Goal: Transaction & Acquisition: Purchase product/service

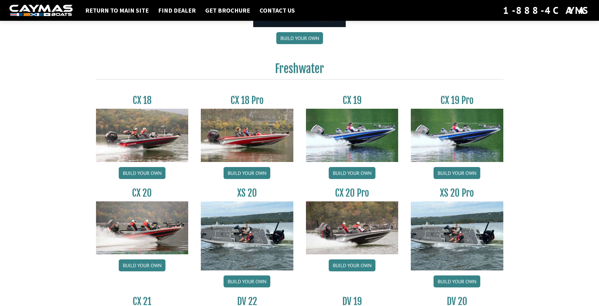
scroll to position [480, 0]
click at [349, 172] on link "Build your own" at bounding box center [351, 173] width 47 height 12
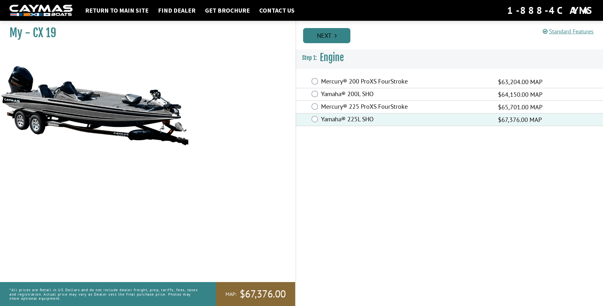
click at [334, 36] on link "Next" at bounding box center [326, 35] width 47 height 15
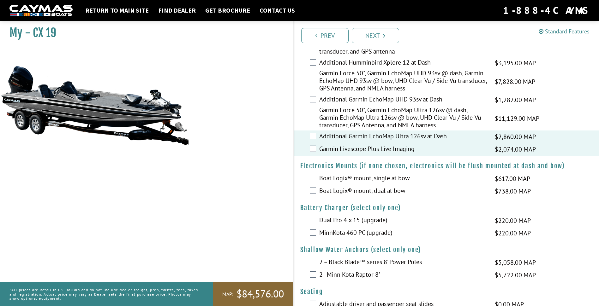
scroll to position [285, 0]
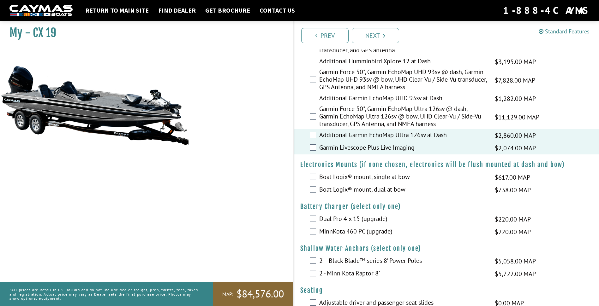
click at [307, 189] on div "Boat Logix® mount, dual at bow $738.00 MAP $872.00 MSRP" at bounding box center [446, 190] width 305 height 13
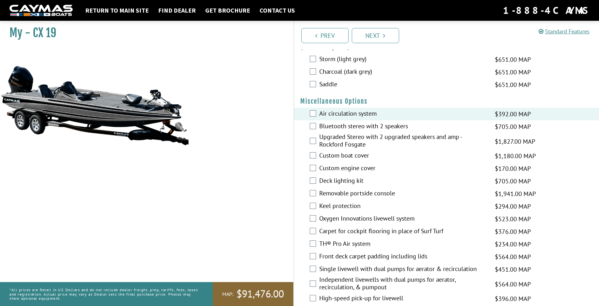
scroll to position [639, 0]
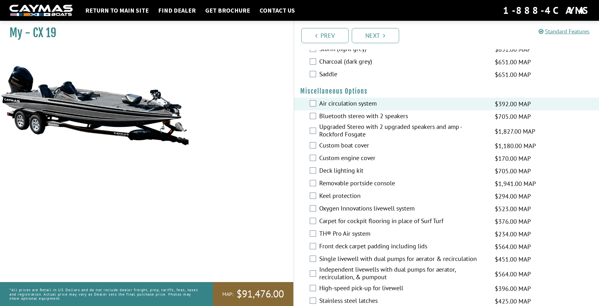
click at [316, 117] on div "Bluetooth stereo with 2 speakers $705.00 MAP $833.00 MSRP" at bounding box center [446, 116] width 305 height 13
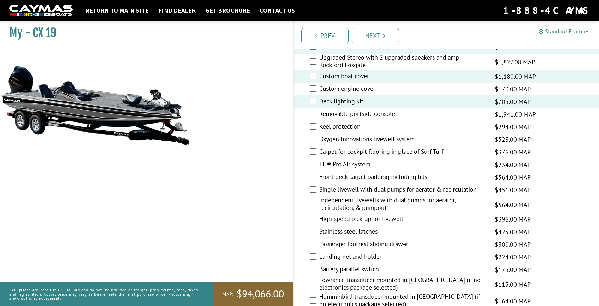
scroll to position [709, 0]
click at [316, 127] on div "Keel protection $294.00 MAP $347.00 MSRP" at bounding box center [446, 126] width 305 height 13
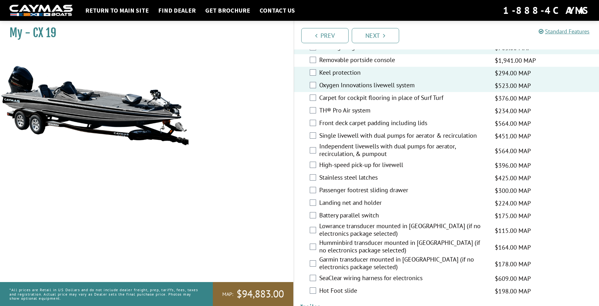
scroll to position [759, 0]
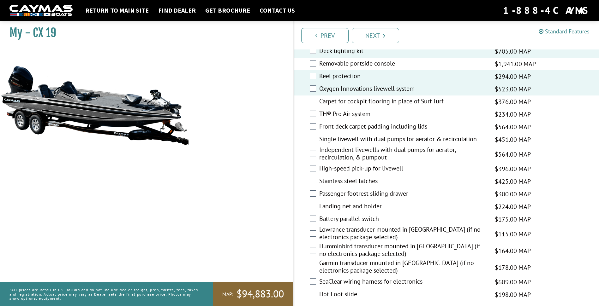
click at [316, 127] on div "Front deck carpet padding including lids $564.00 MAP $666.00 MSRP" at bounding box center [446, 127] width 305 height 13
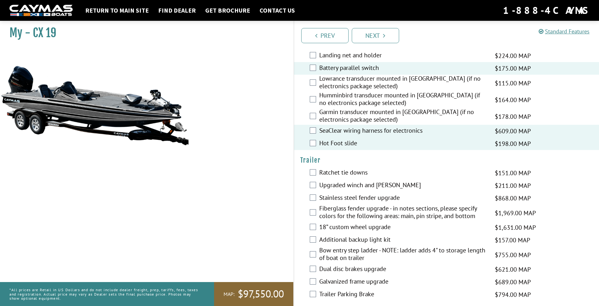
scroll to position [917, 0]
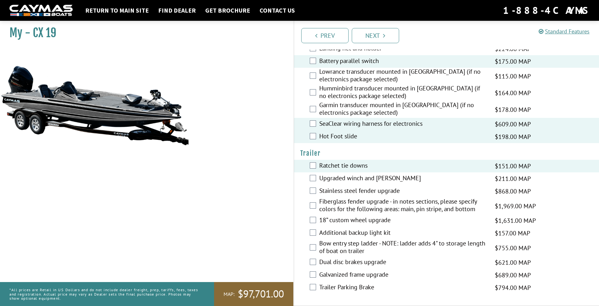
click at [316, 179] on div "Upgraded winch and jack $211.00 MAP $250.00 MSRP" at bounding box center [446, 179] width 305 height 13
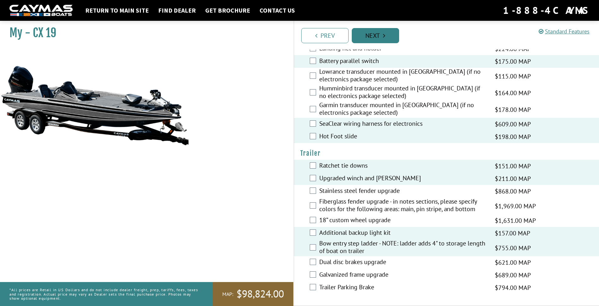
click at [376, 33] on link "Next" at bounding box center [375, 35] width 47 height 15
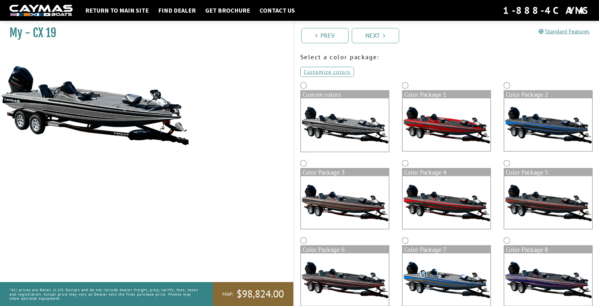
scroll to position [0, 0]
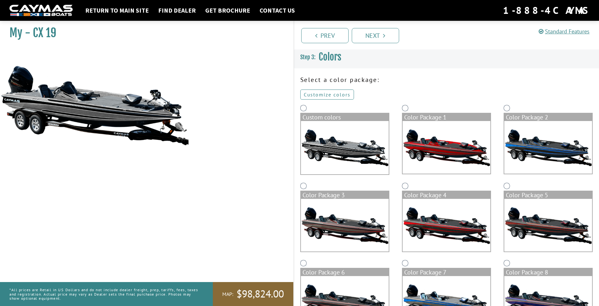
click at [328, 93] on link "Customize colors" at bounding box center [327, 95] width 54 height 10
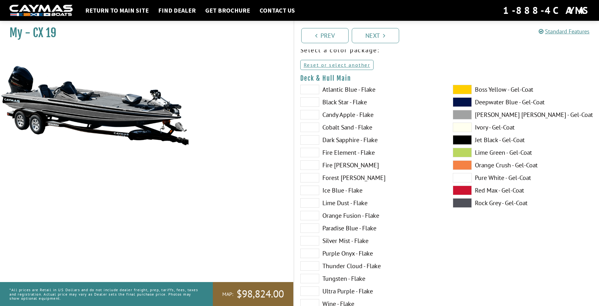
scroll to position [34, 0]
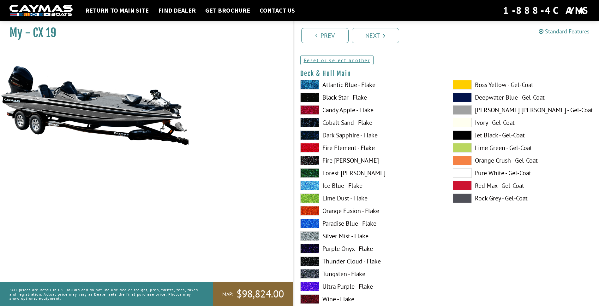
click at [311, 85] on span at bounding box center [309, 84] width 19 height 9
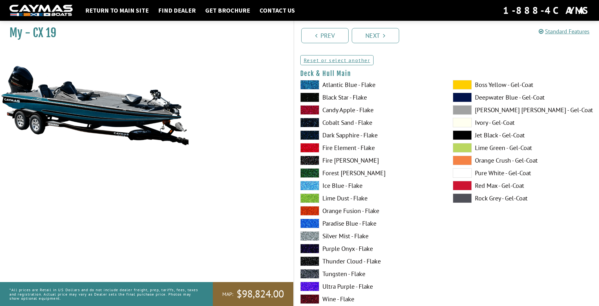
click at [308, 95] on span at bounding box center [309, 97] width 19 height 9
click at [307, 111] on span at bounding box center [309, 109] width 19 height 9
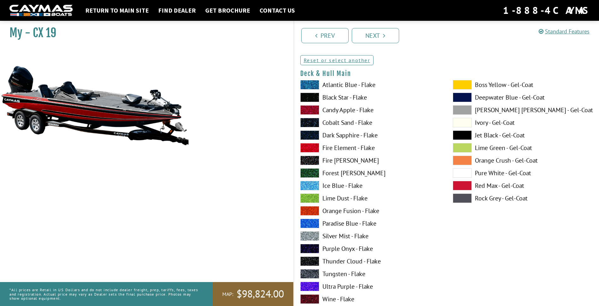
click at [308, 119] on span at bounding box center [309, 122] width 19 height 9
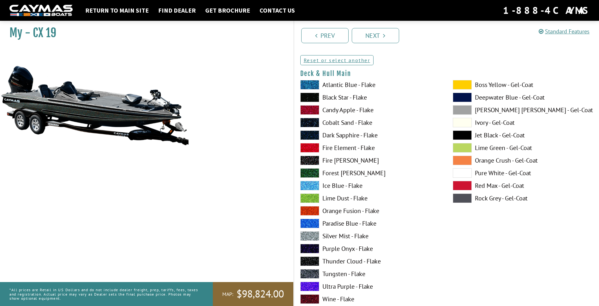
click at [308, 133] on span at bounding box center [309, 135] width 19 height 9
click at [311, 149] on span at bounding box center [309, 147] width 19 height 9
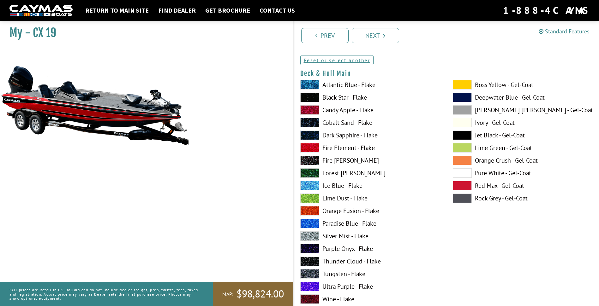
click at [310, 159] on span at bounding box center [309, 160] width 19 height 9
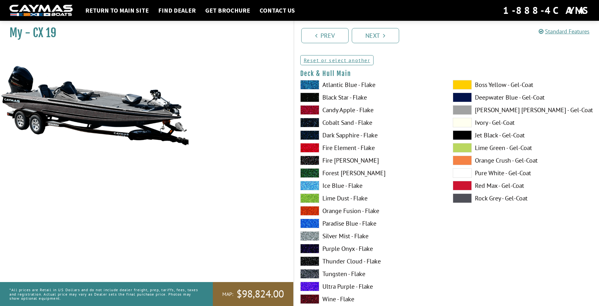
click at [310, 172] on span at bounding box center [309, 172] width 19 height 9
click at [308, 185] on span at bounding box center [309, 185] width 19 height 9
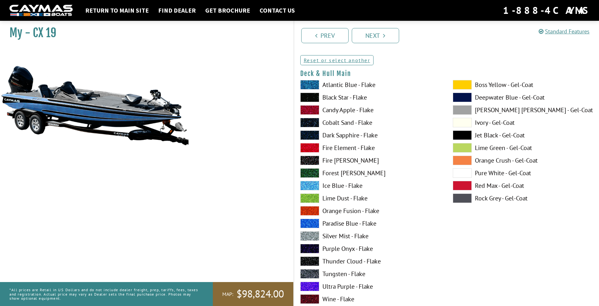
click at [314, 195] on span at bounding box center [309, 198] width 19 height 9
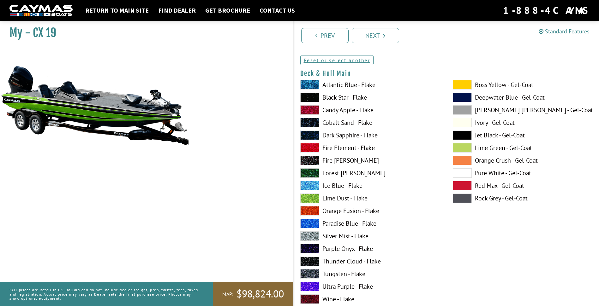
click at [313, 208] on span at bounding box center [309, 210] width 19 height 9
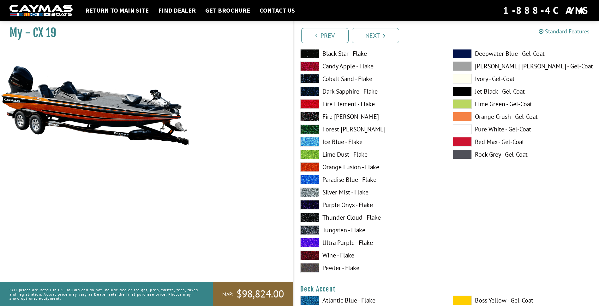
scroll to position [78, 0]
click at [313, 257] on span at bounding box center [309, 255] width 19 height 9
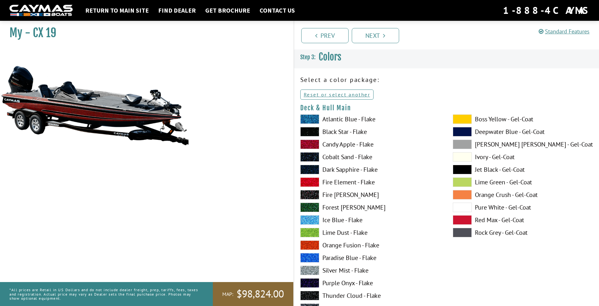
scroll to position [1, 0]
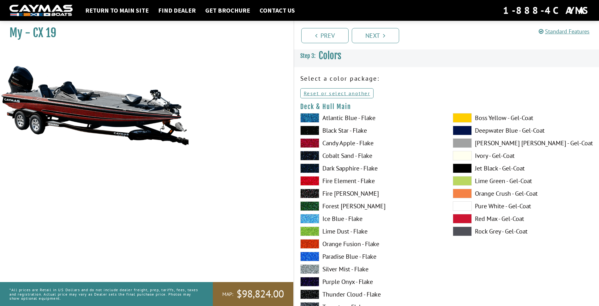
click at [468, 230] on span at bounding box center [461, 231] width 19 height 9
click at [466, 216] on span at bounding box center [461, 218] width 19 height 9
click at [465, 209] on span at bounding box center [461, 206] width 19 height 9
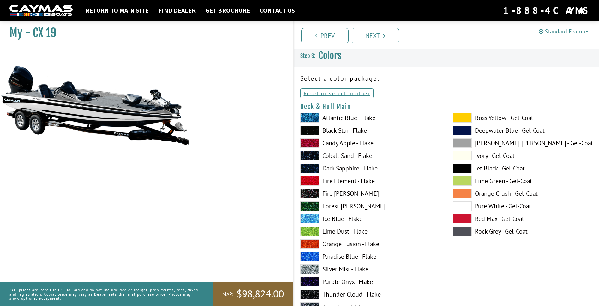
click at [466, 169] on span at bounding box center [461, 168] width 19 height 9
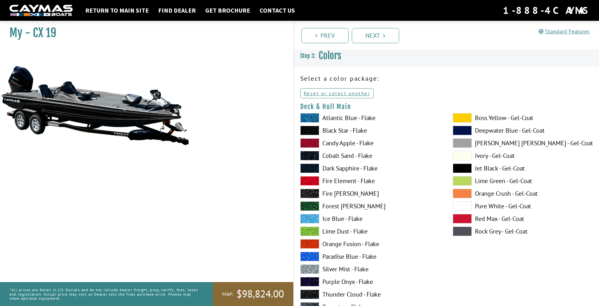
click at [466, 154] on span at bounding box center [461, 155] width 19 height 9
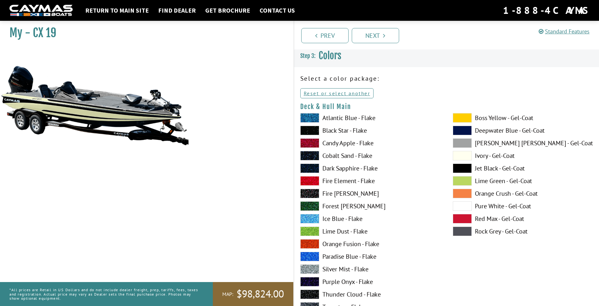
click at [465, 145] on span at bounding box center [461, 143] width 19 height 9
click at [464, 133] on span at bounding box center [461, 130] width 19 height 9
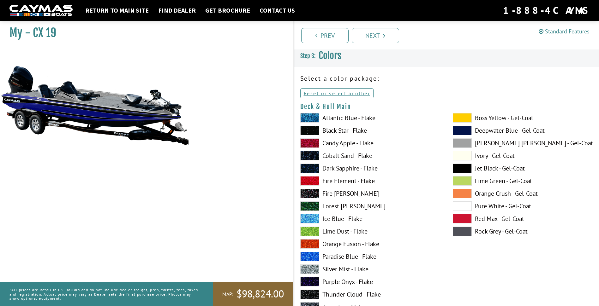
click at [460, 115] on span at bounding box center [461, 117] width 19 height 9
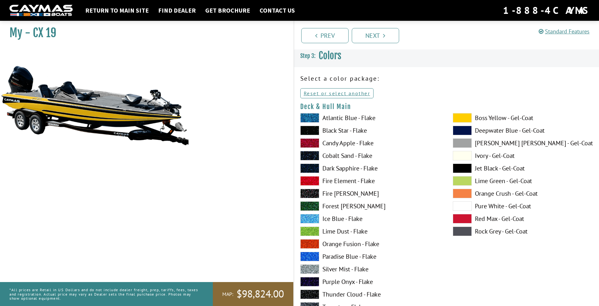
click at [469, 231] on span at bounding box center [461, 231] width 19 height 9
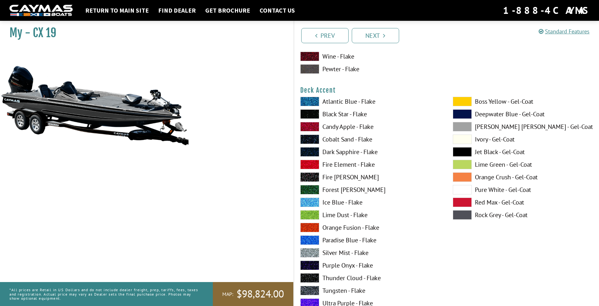
scroll to position [278, 0]
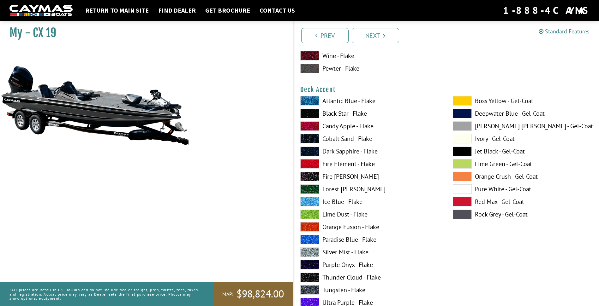
click at [464, 188] on span at bounding box center [461, 189] width 19 height 9
click at [461, 210] on span at bounding box center [461, 214] width 19 height 9
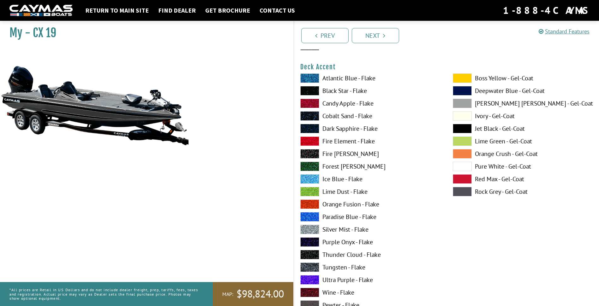
scroll to position [302, 0]
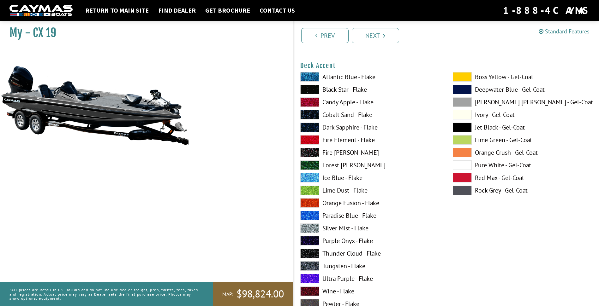
click at [314, 140] on span at bounding box center [309, 139] width 19 height 9
click at [465, 192] on span at bounding box center [461, 190] width 19 height 9
click at [452, 126] on div "Boss Yellow - Gel-Coat Deepwater Blue - Gel-Coat Dove Gray - Gel-Coat Ivory - G…" at bounding box center [522, 192] width 152 height 240
click at [456, 126] on span at bounding box center [461, 127] width 19 height 9
click at [468, 167] on span at bounding box center [461, 165] width 19 height 9
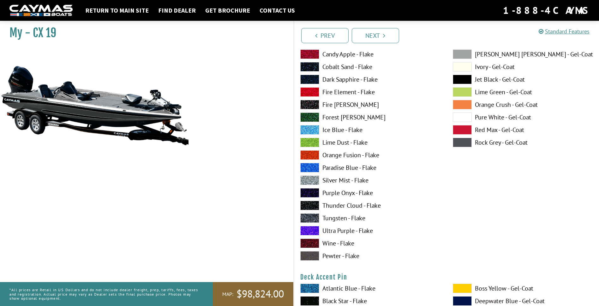
scroll to position [341, 0]
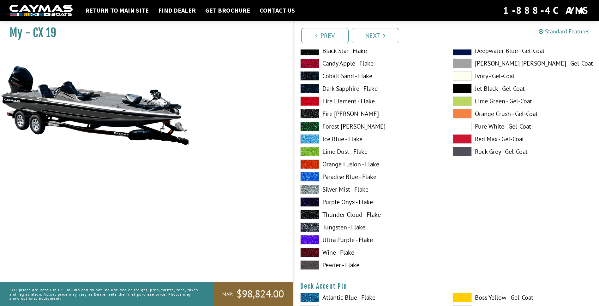
click at [310, 237] on span at bounding box center [309, 239] width 19 height 9
click at [311, 264] on span at bounding box center [309, 265] width 19 height 9
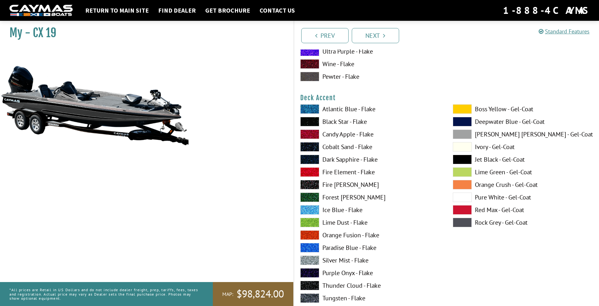
scroll to position [246, 0]
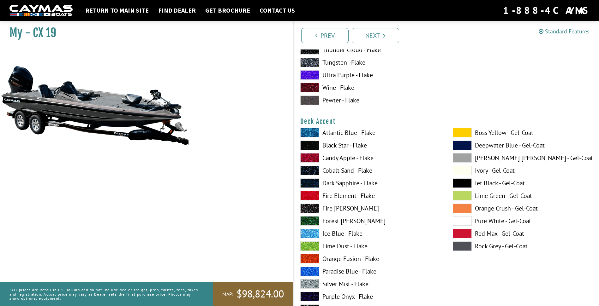
click at [310, 157] on span at bounding box center [309, 157] width 19 height 9
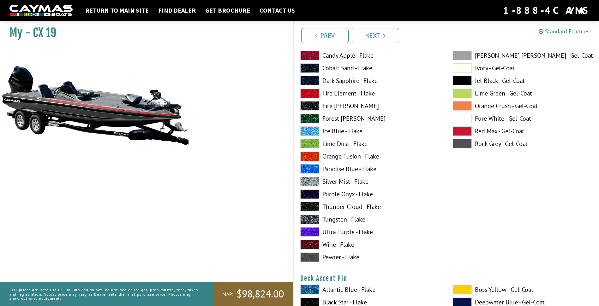
scroll to position [349, 0]
click at [311, 246] on span at bounding box center [309, 244] width 19 height 9
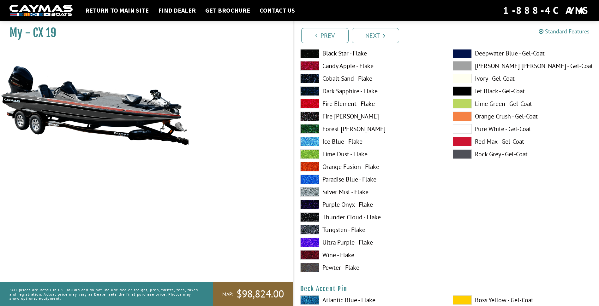
scroll to position [334, 0]
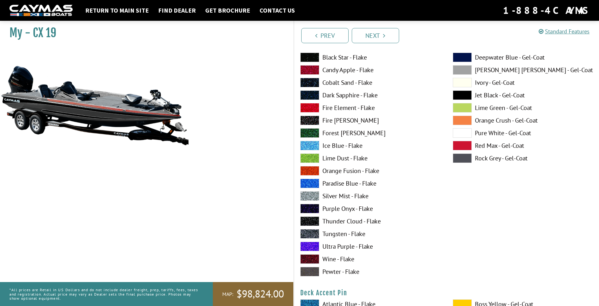
click at [458, 158] on span at bounding box center [461, 158] width 19 height 9
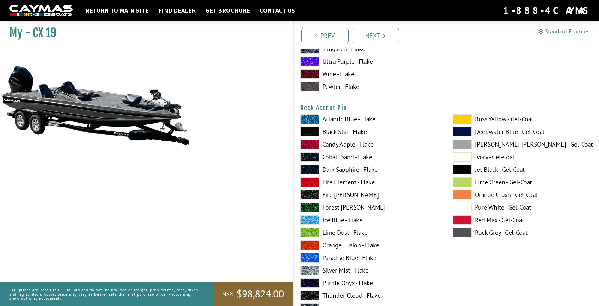
scroll to position [522, 0]
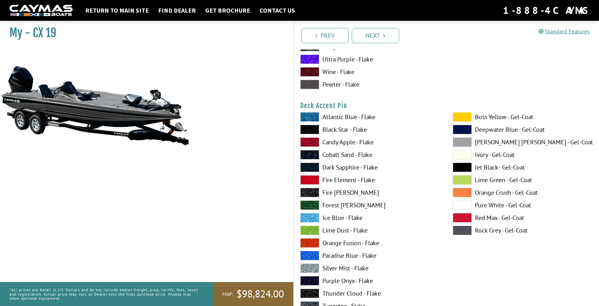
click at [459, 208] on span at bounding box center [461, 205] width 19 height 9
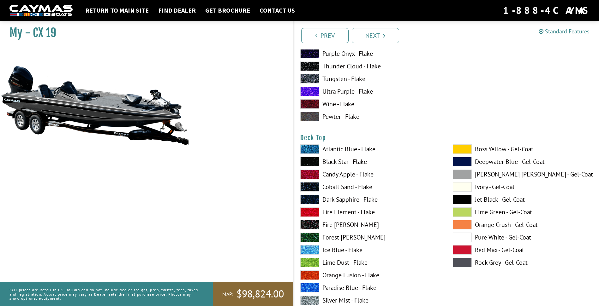
scroll to position [778, 0]
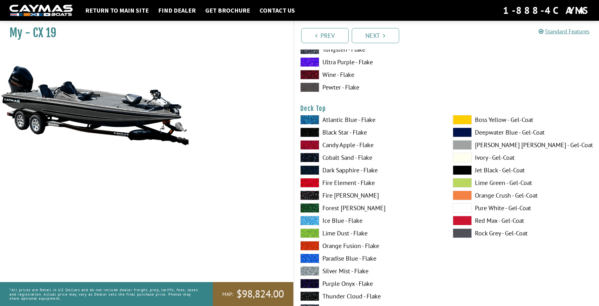
click at [463, 233] on span at bounding box center [461, 233] width 19 height 9
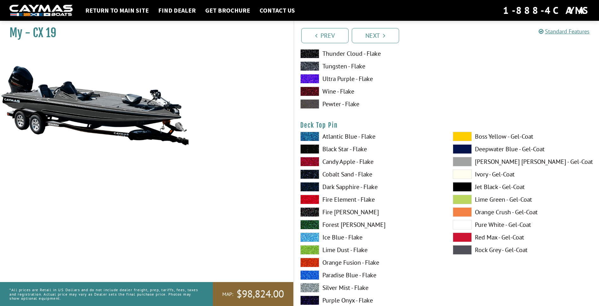
scroll to position [1083, 0]
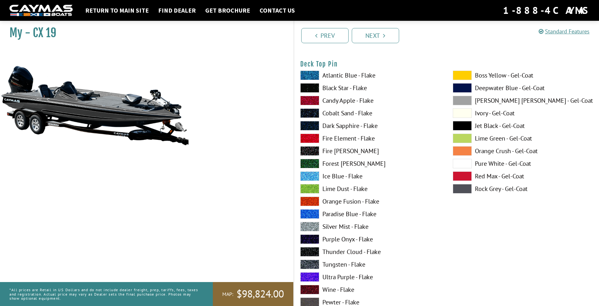
click at [461, 165] on span at bounding box center [461, 163] width 19 height 9
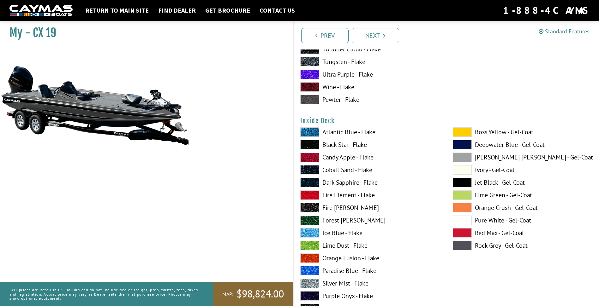
scroll to position [1290, 0]
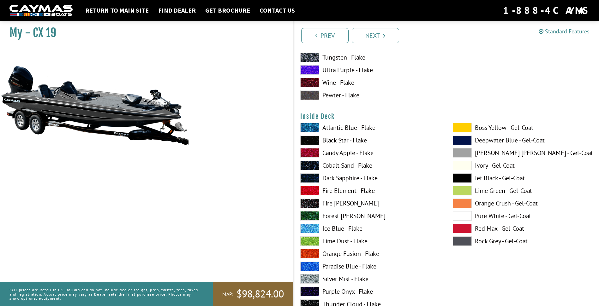
click at [465, 241] on span at bounding box center [461, 241] width 19 height 9
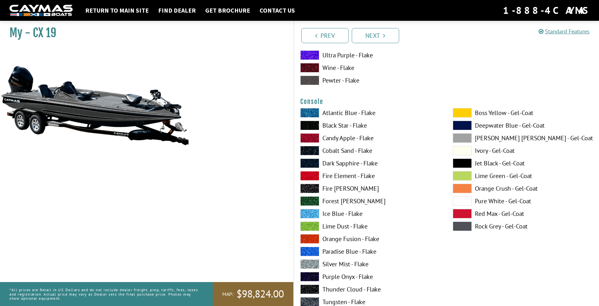
scroll to position [1565, 0]
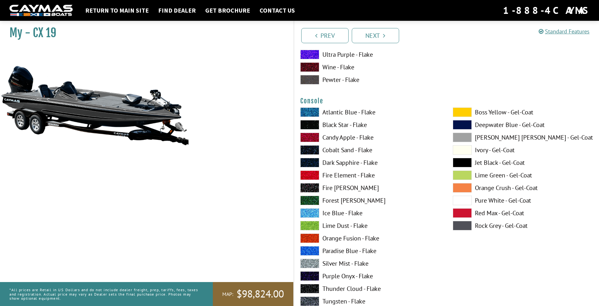
click at [461, 225] on span at bounding box center [461, 225] width 19 height 9
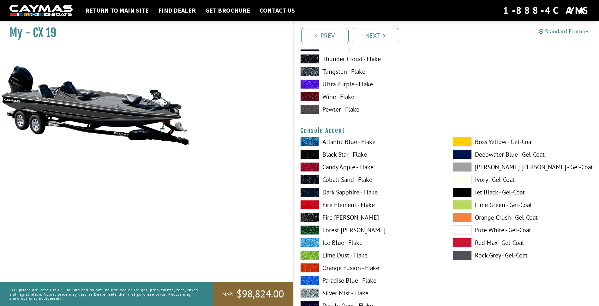
scroll to position [1803, 0]
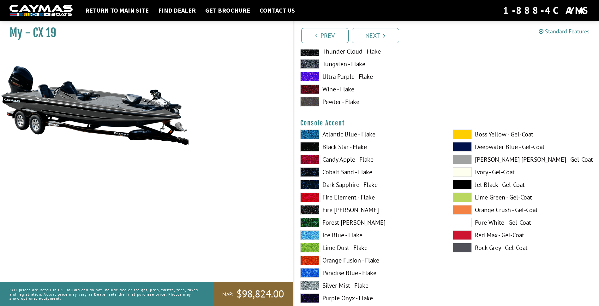
click at [460, 246] on span at bounding box center [461, 247] width 19 height 9
click at [464, 221] on span at bounding box center [461, 222] width 19 height 9
click at [461, 185] on span at bounding box center [461, 184] width 19 height 9
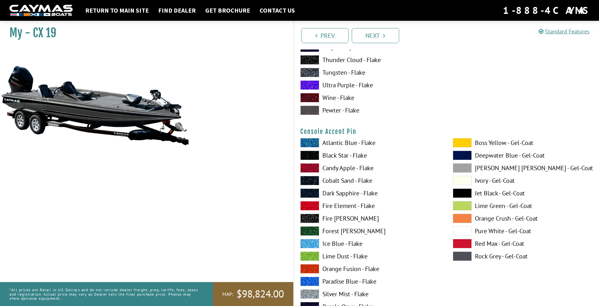
scroll to position [2060, 0]
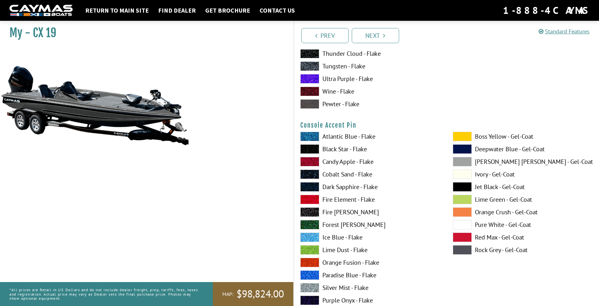
click at [467, 224] on span at bounding box center [461, 224] width 19 height 9
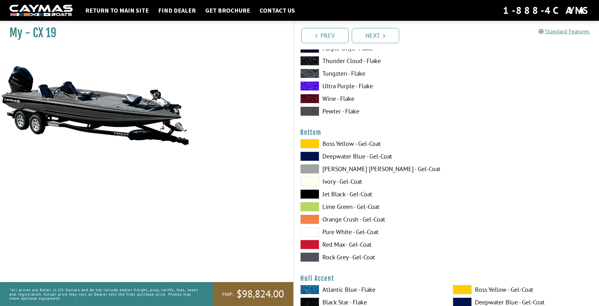
scroll to position [2356, 0]
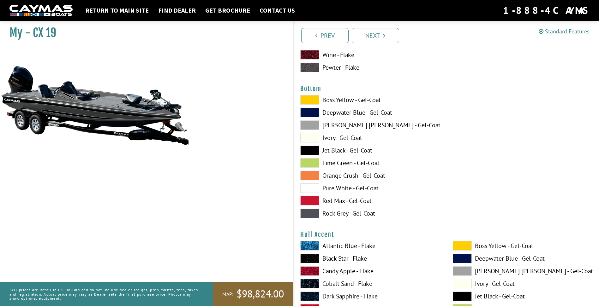
click at [308, 151] on span at bounding box center [309, 150] width 19 height 9
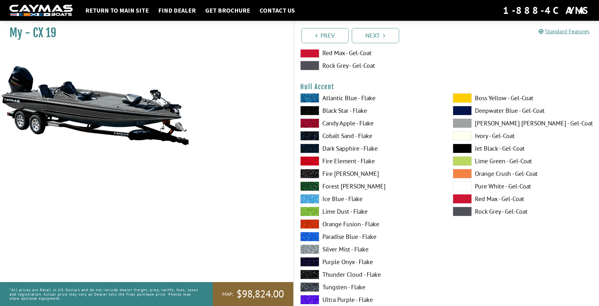
scroll to position [2517, 0]
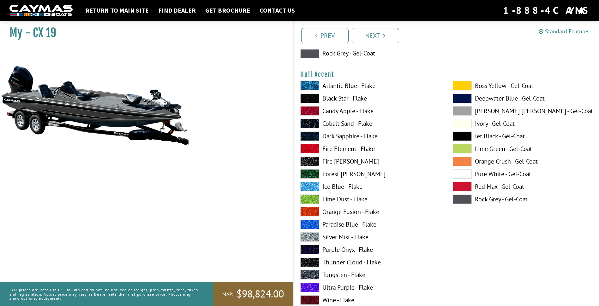
click at [460, 174] on span at bounding box center [461, 173] width 19 height 9
click at [465, 135] on span at bounding box center [461, 136] width 19 height 9
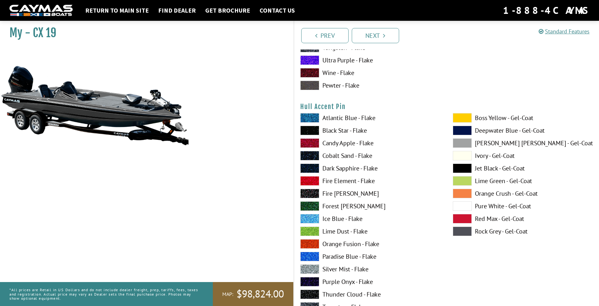
scroll to position [2766, 0]
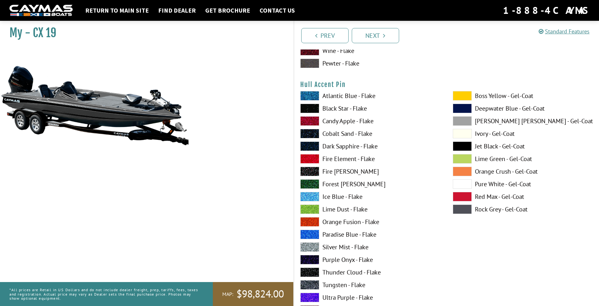
click at [457, 182] on span at bounding box center [461, 184] width 19 height 9
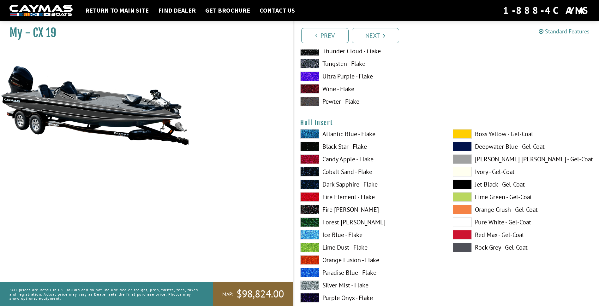
scroll to position [3010, 0]
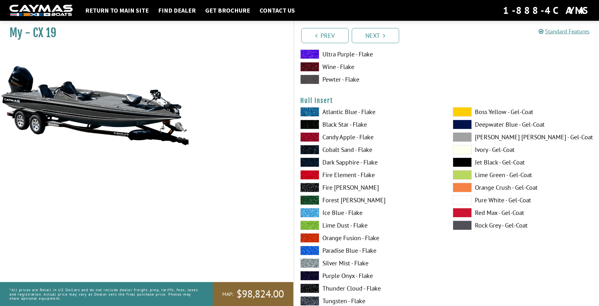
click at [464, 198] on span at bounding box center [461, 200] width 19 height 9
click at [461, 163] on span at bounding box center [461, 162] width 19 height 9
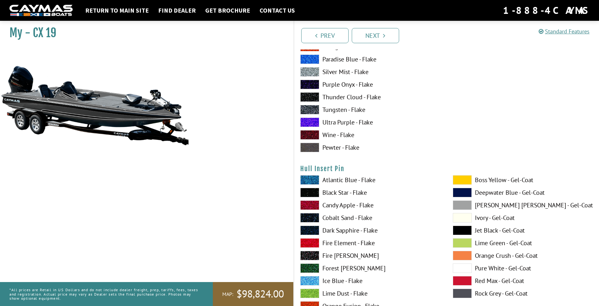
scroll to position [3231, 0]
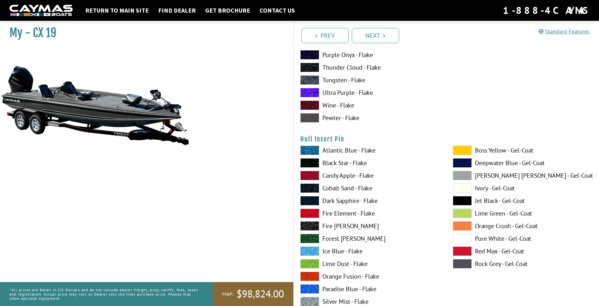
click at [471, 241] on span at bounding box center [461, 238] width 19 height 9
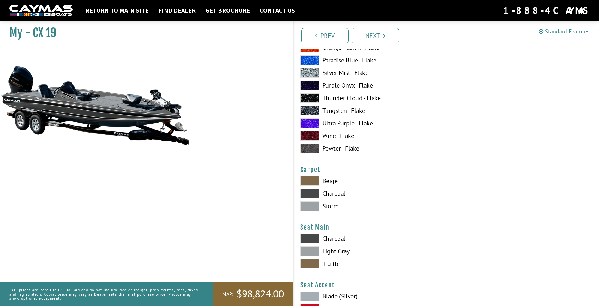
scroll to position [3465, 0]
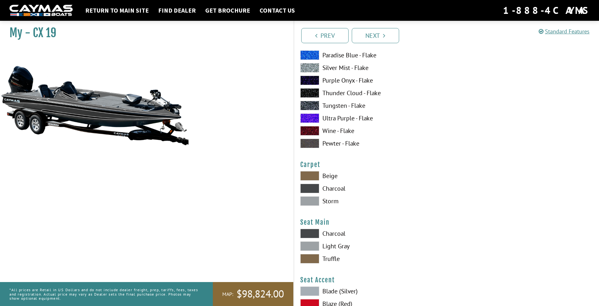
click at [311, 190] on span at bounding box center [309, 188] width 19 height 9
click at [308, 198] on span at bounding box center [309, 201] width 19 height 9
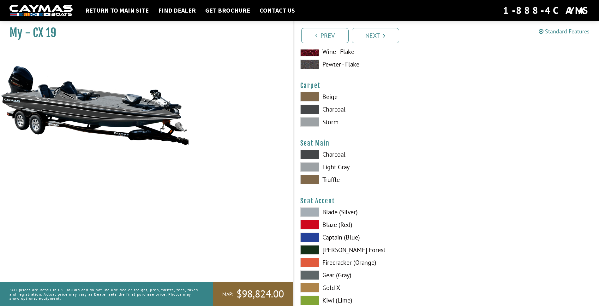
scroll to position [3546, 0]
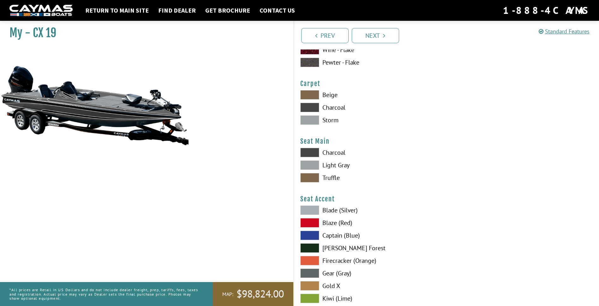
click at [312, 163] on span at bounding box center [309, 165] width 19 height 9
click at [309, 155] on span at bounding box center [309, 152] width 19 height 9
click at [308, 165] on span at bounding box center [309, 165] width 19 height 9
click at [315, 180] on span at bounding box center [309, 177] width 19 height 9
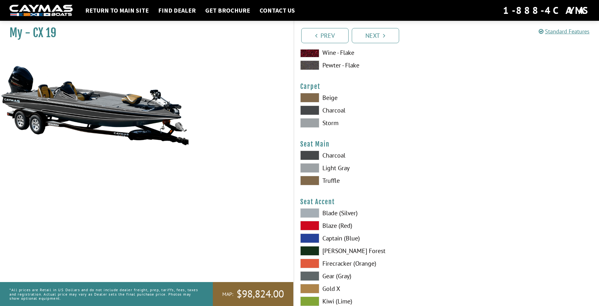
scroll to position [3543, 0]
click at [316, 168] on span at bounding box center [309, 168] width 19 height 9
click at [311, 159] on span at bounding box center [309, 155] width 19 height 9
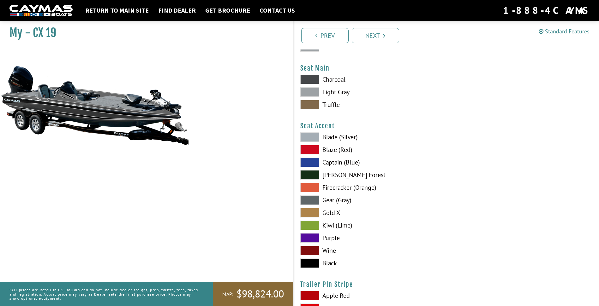
scroll to position [3631, 0]
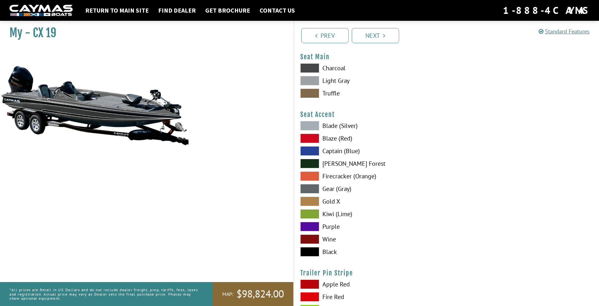
click at [311, 162] on span at bounding box center [309, 163] width 19 height 9
click at [309, 129] on span at bounding box center [309, 125] width 19 height 9
click at [307, 214] on span at bounding box center [309, 214] width 19 height 9
click at [307, 120] on div "Seat Accent Please select color. Blade (Silver) Blaze (Red) Captain (Blue) [PER…" at bounding box center [446, 185] width 293 height 149
click at [313, 127] on span at bounding box center [309, 125] width 19 height 9
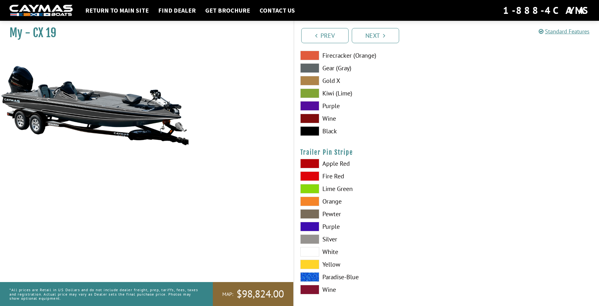
scroll to position [3759, 0]
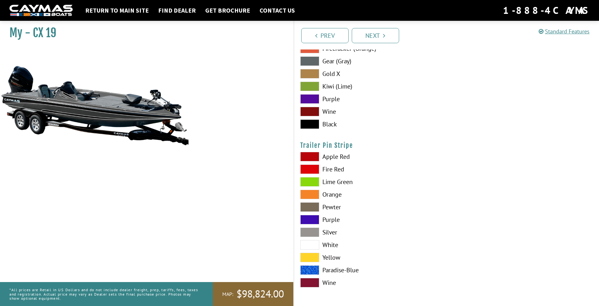
click at [312, 245] on span at bounding box center [309, 244] width 19 height 9
click at [384, 36] on icon "Pagination" at bounding box center [384, 36] width 2 height 6
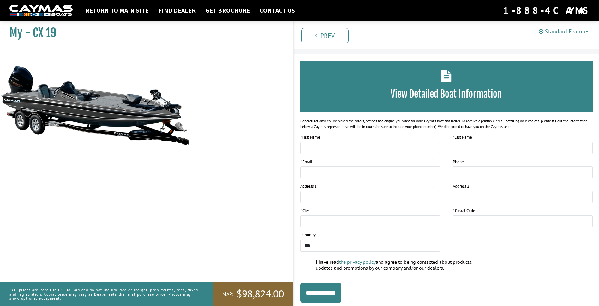
scroll to position [0, 0]
